Goal: Obtain resource: Download file/media

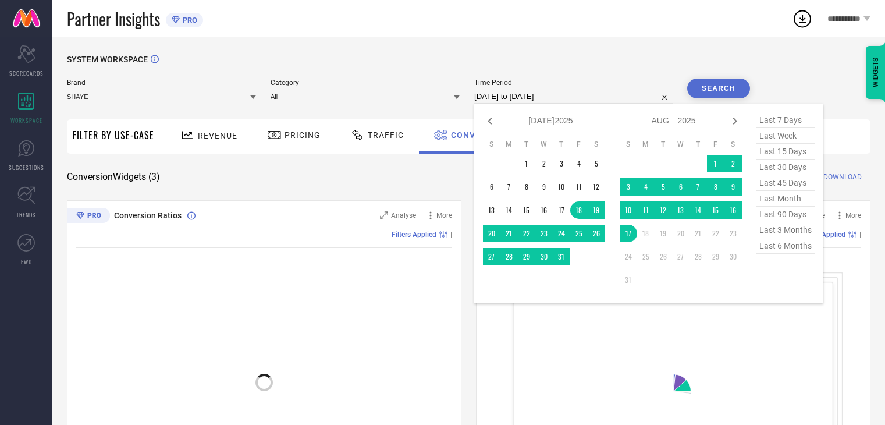
select select "6"
select select "2025"
select select "7"
select select "2025"
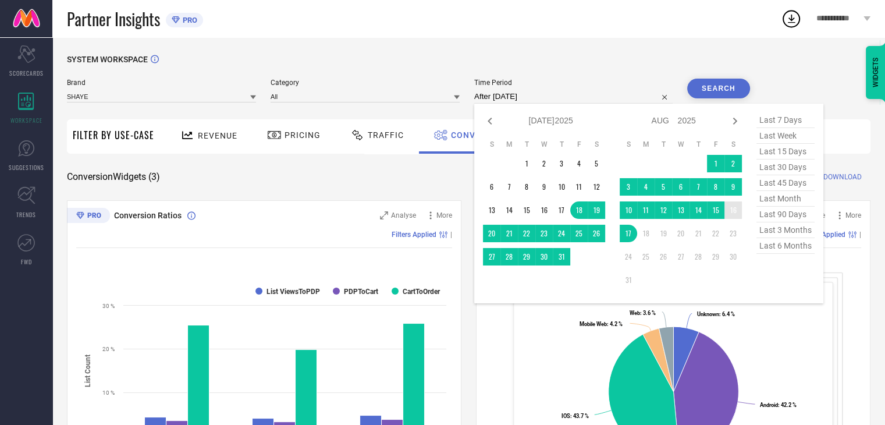
click at [735, 212] on td "16" at bounding box center [732, 209] width 17 height 17
type input "[DATE] to [DATE]"
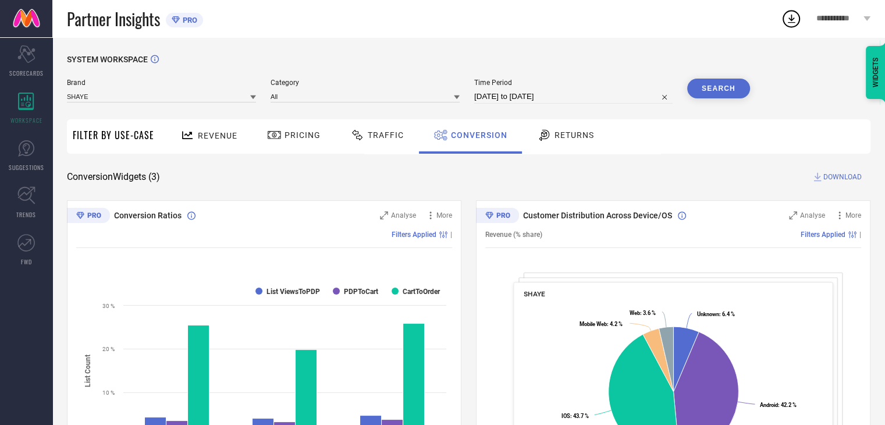
click at [712, 80] on button "Search" at bounding box center [718, 89] width 63 height 20
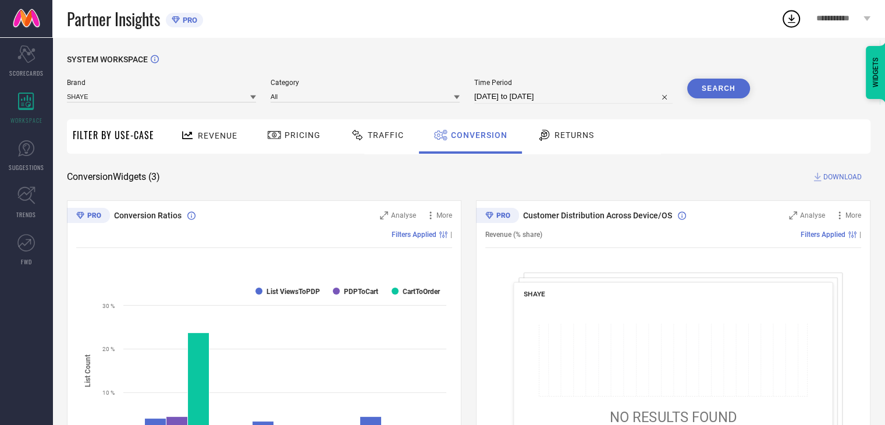
click at [580, 95] on input "[DATE] to [DATE]" at bounding box center [573, 97] width 198 height 14
select select "7"
select select "2025"
select select "8"
select select "2025"
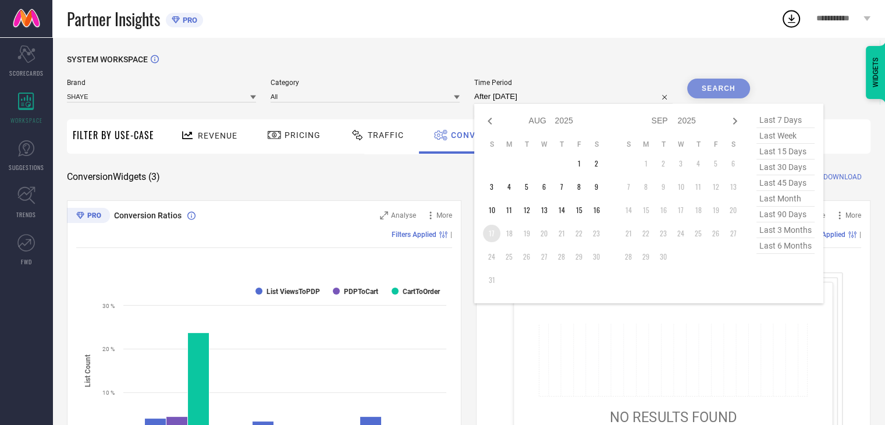
click at [490, 236] on td "17" at bounding box center [491, 233] width 17 height 17
type input "[DATE] to [DATE]"
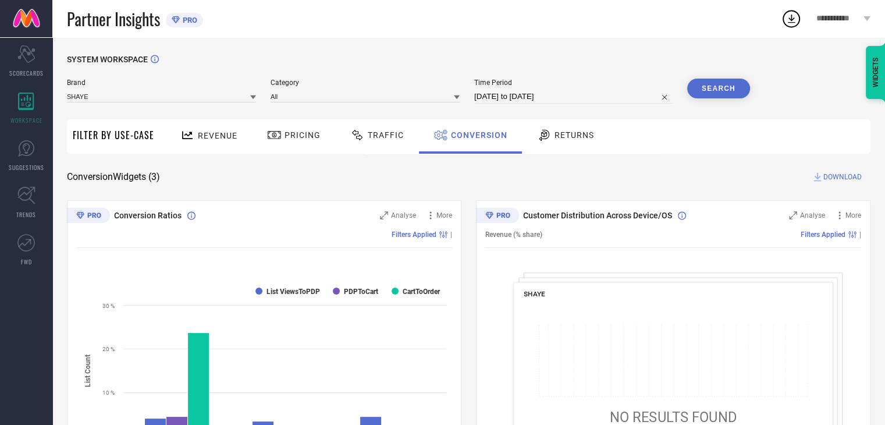
click at [701, 91] on button "Search" at bounding box center [718, 89] width 63 height 20
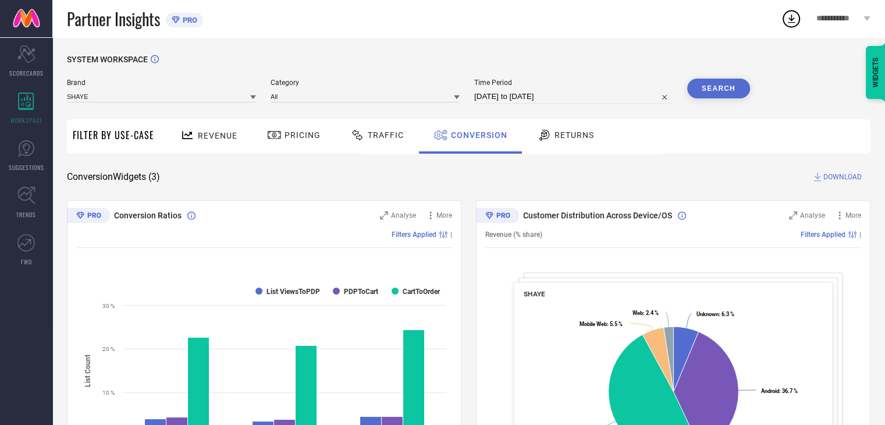
click at [593, 101] on input "[DATE] to [DATE]" at bounding box center [573, 97] width 198 height 14
select select "7"
select select "2025"
select select "8"
select select "2025"
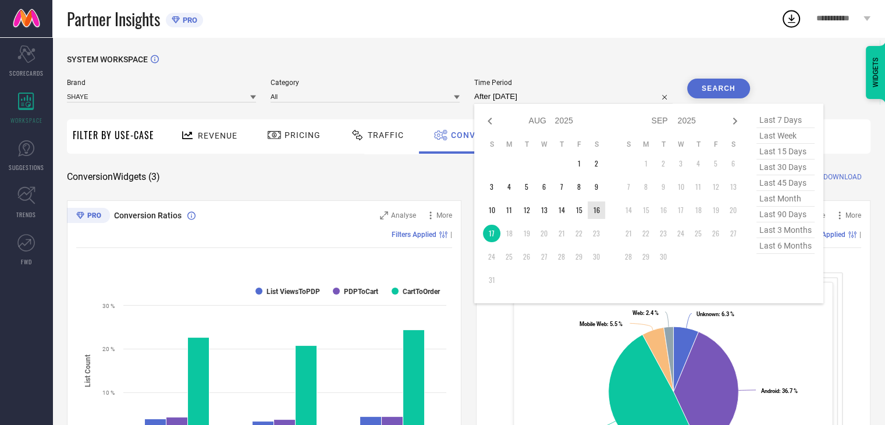
click at [599, 207] on td "16" at bounding box center [596, 209] width 17 height 17
type input "[DATE] to [DATE]"
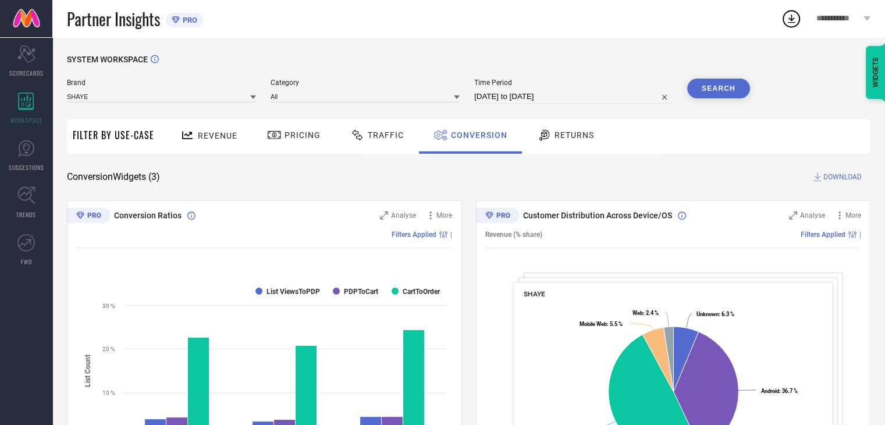
click at [707, 91] on button "Search" at bounding box center [718, 89] width 63 height 20
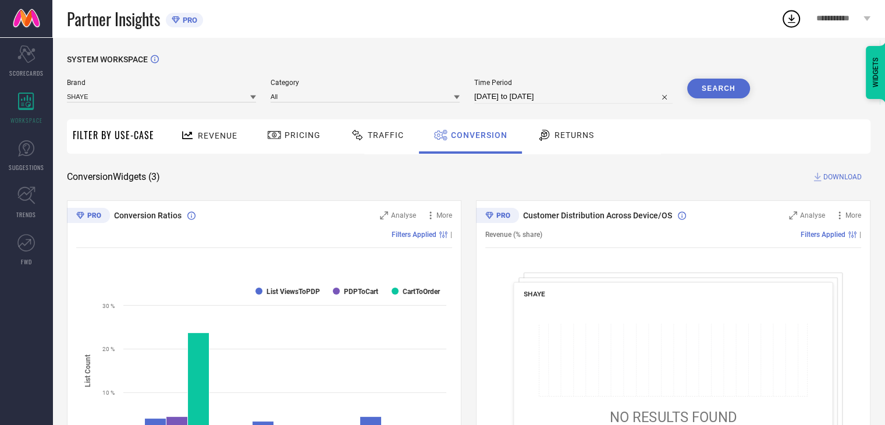
click at [841, 179] on span "DOWNLOAD" at bounding box center [842, 177] width 38 height 12
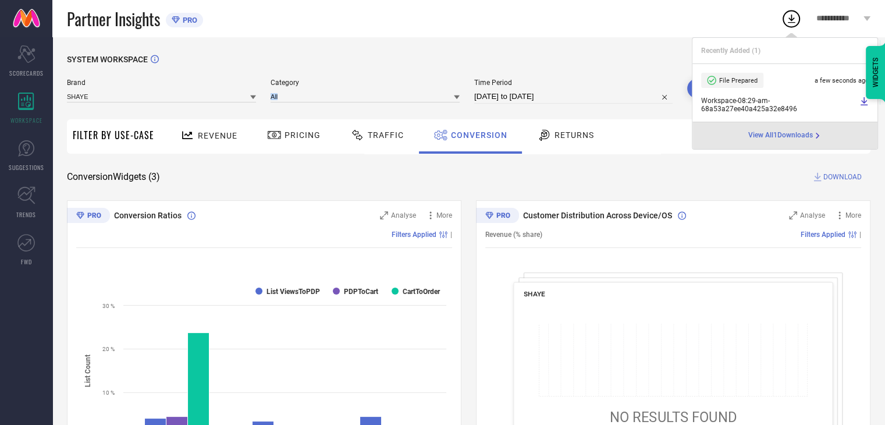
drag, startPoint x: 337, startPoint y: 108, endPoint x: 483, endPoint y: 78, distance: 148.5
click at [480, 79] on div "Brand SHAYE Category All Time Period [DATE] to [DATE] Search" at bounding box center [408, 96] width 683 height 35
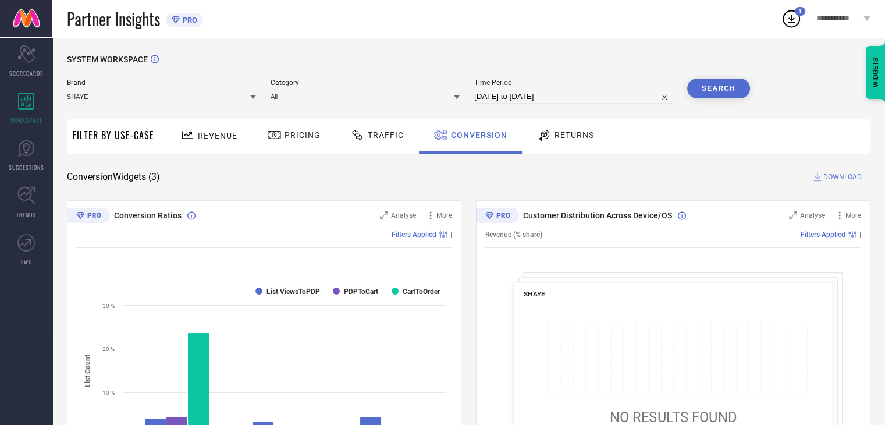
click at [580, 63] on div "SYSTEM WORKSPACE" at bounding box center [469, 67] width 804 height 24
click at [588, 99] on input "[DATE] to [DATE]" at bounding box center [573, 97] width 198 height 14
select select "7"
select select "2025"
select select "8"
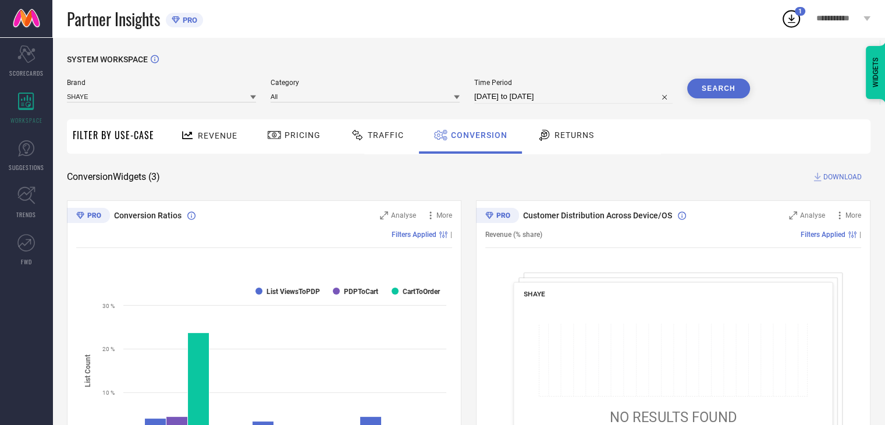
select select "2025"
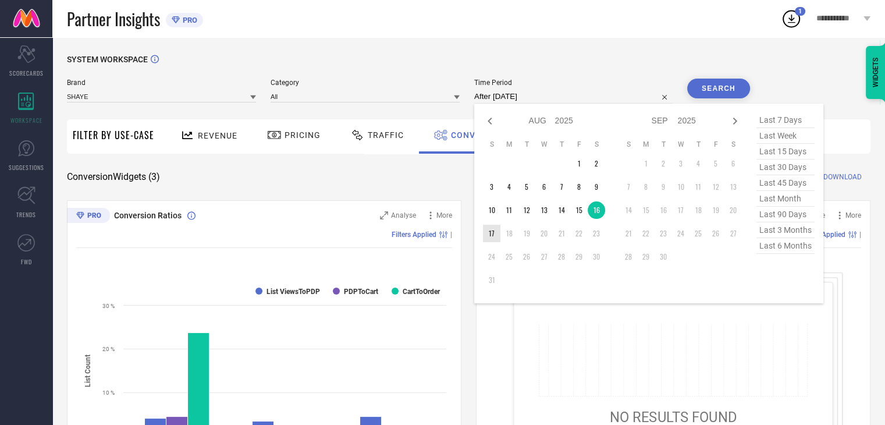
click at [495, 235] on td "17" at bounding box center [491, 233] width 17 height 17
type input "[DATE] to [DATE]"
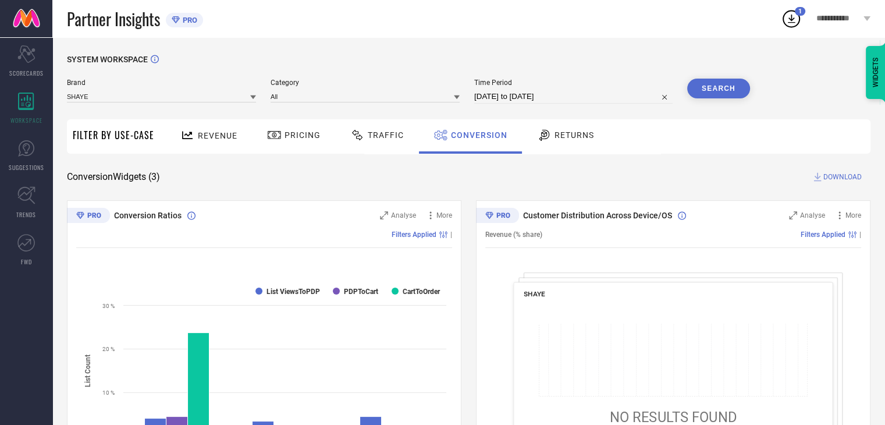
click at [727, 93] on button "Search" at bounding box center [718, 89] width 63 height 20
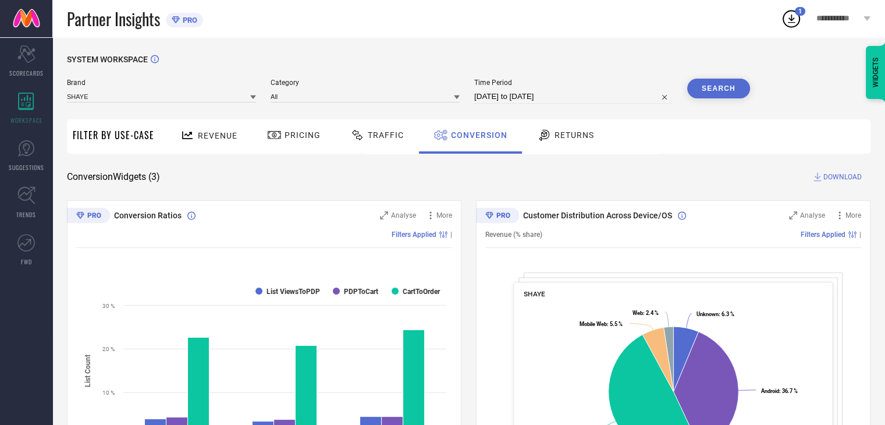
click at [836, 182] on span "DOWNLOAD" at bounding box center [842, 177] width 38 height 12
